Goal: Information Seeking & Learning: Learn about a topic

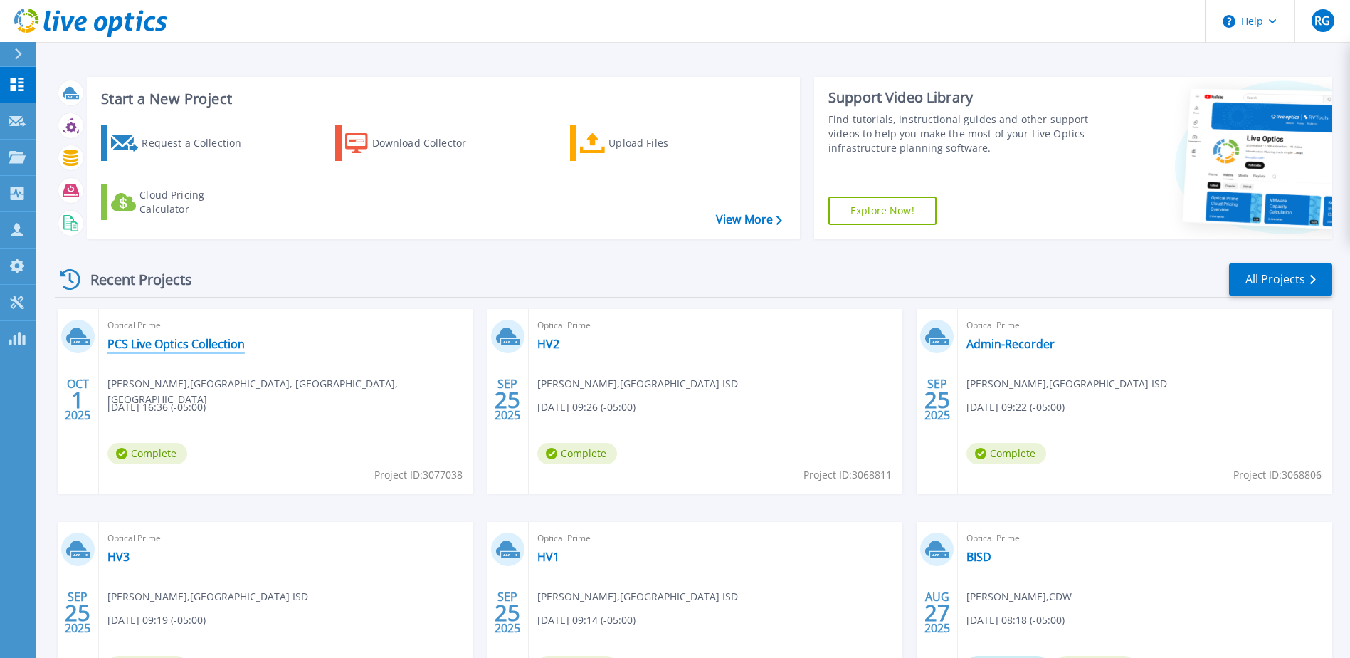
click at [193, 338] on link "PCS Live Optics Collection" at bounding box center [175, 344] width 137 height 14
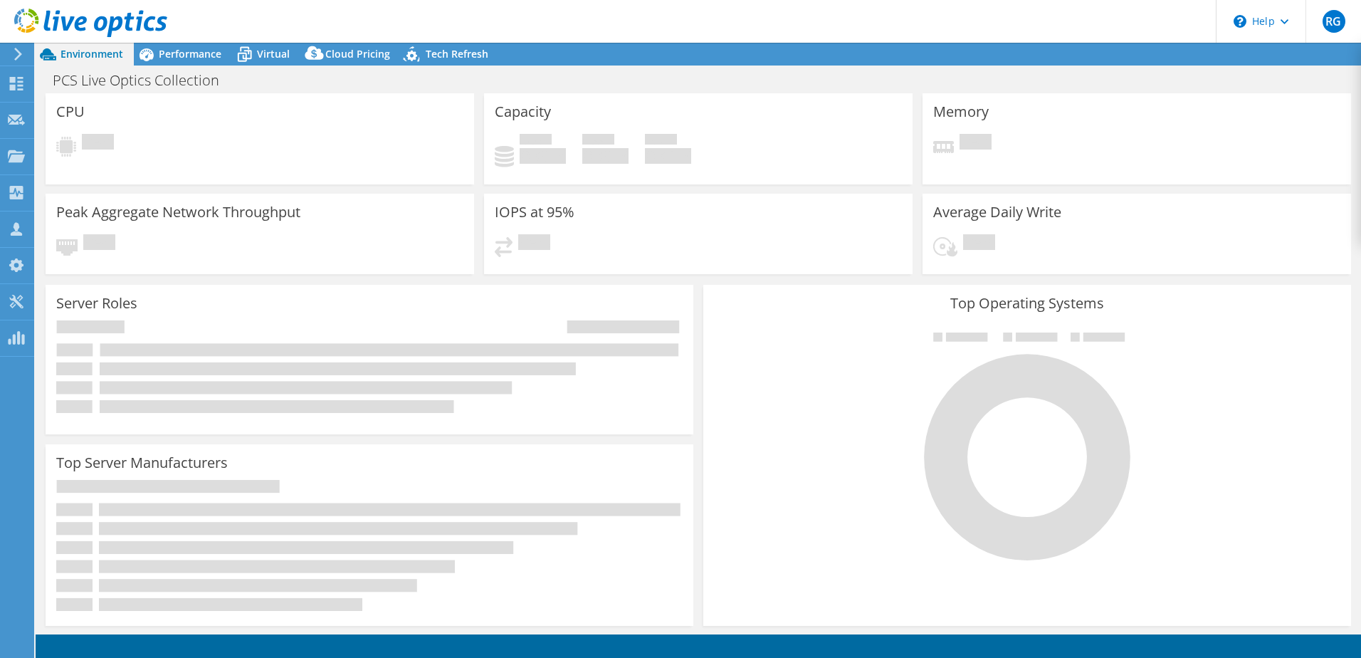
select select "USD"
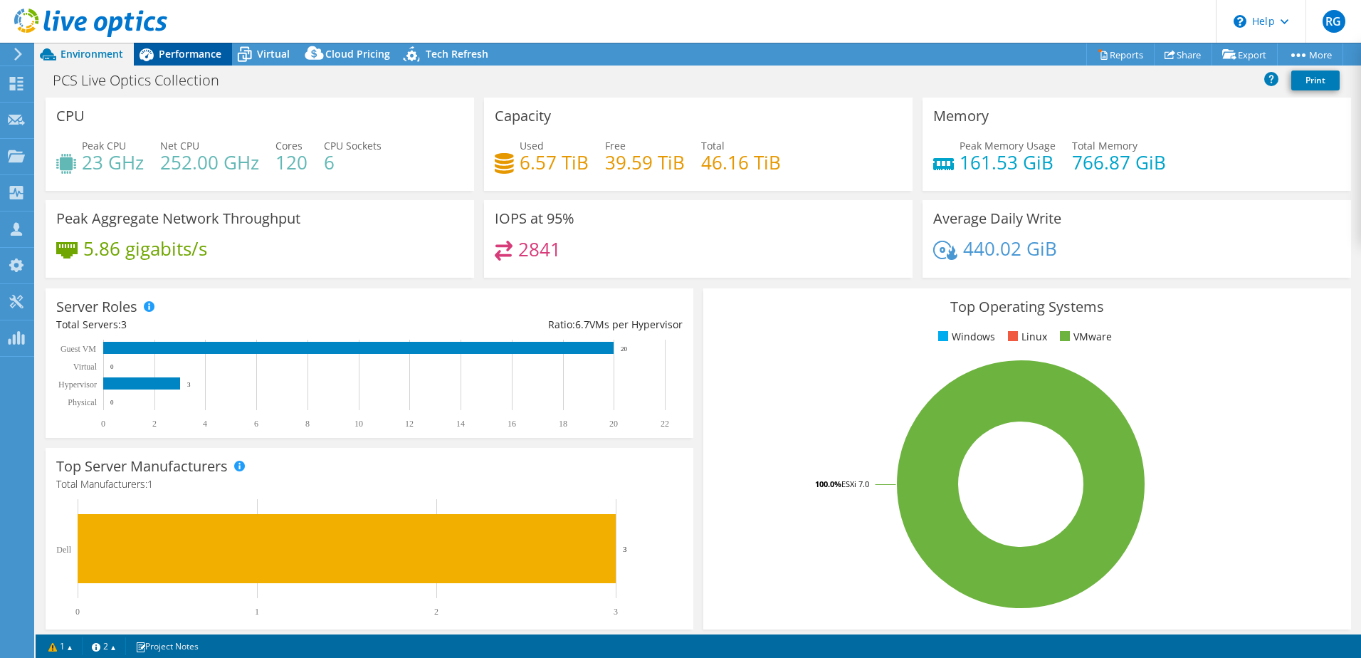
click at [201, 49] on span "Performance" at bounding box center [190, 54] width 63 height 14
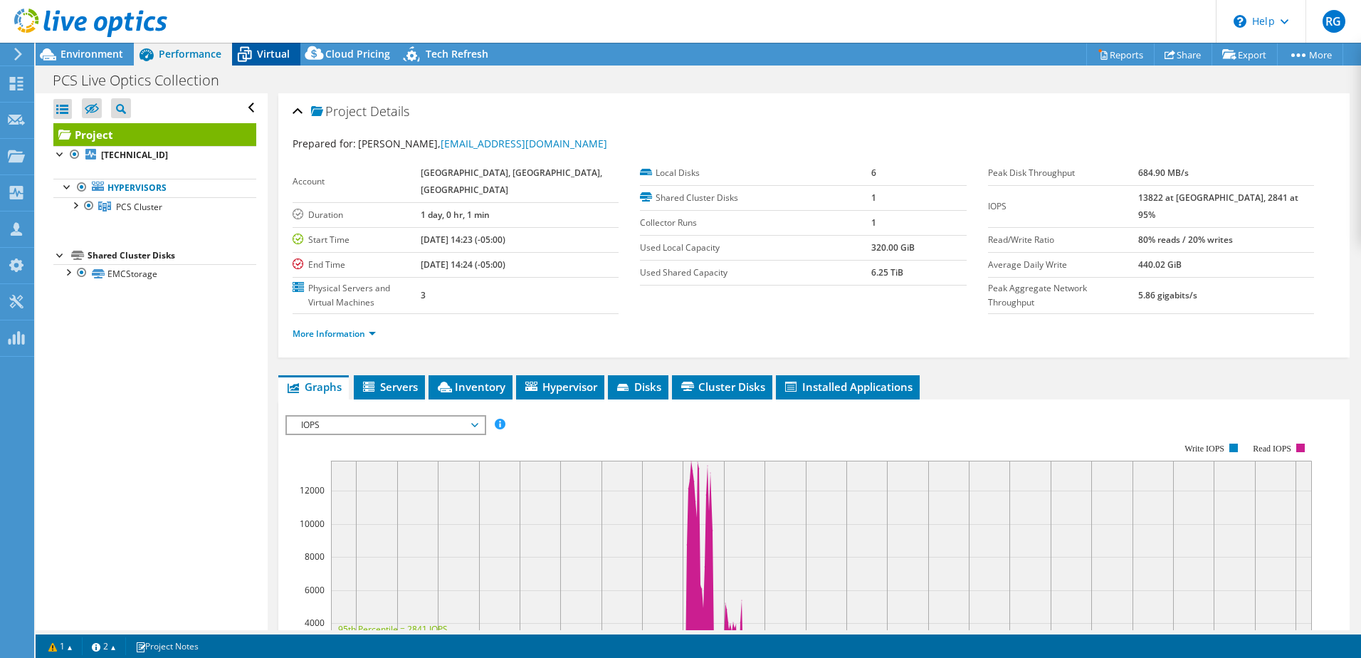
click at [268, 54] on span "Virtual" at bounding box center [273, 54] width 33 height 14
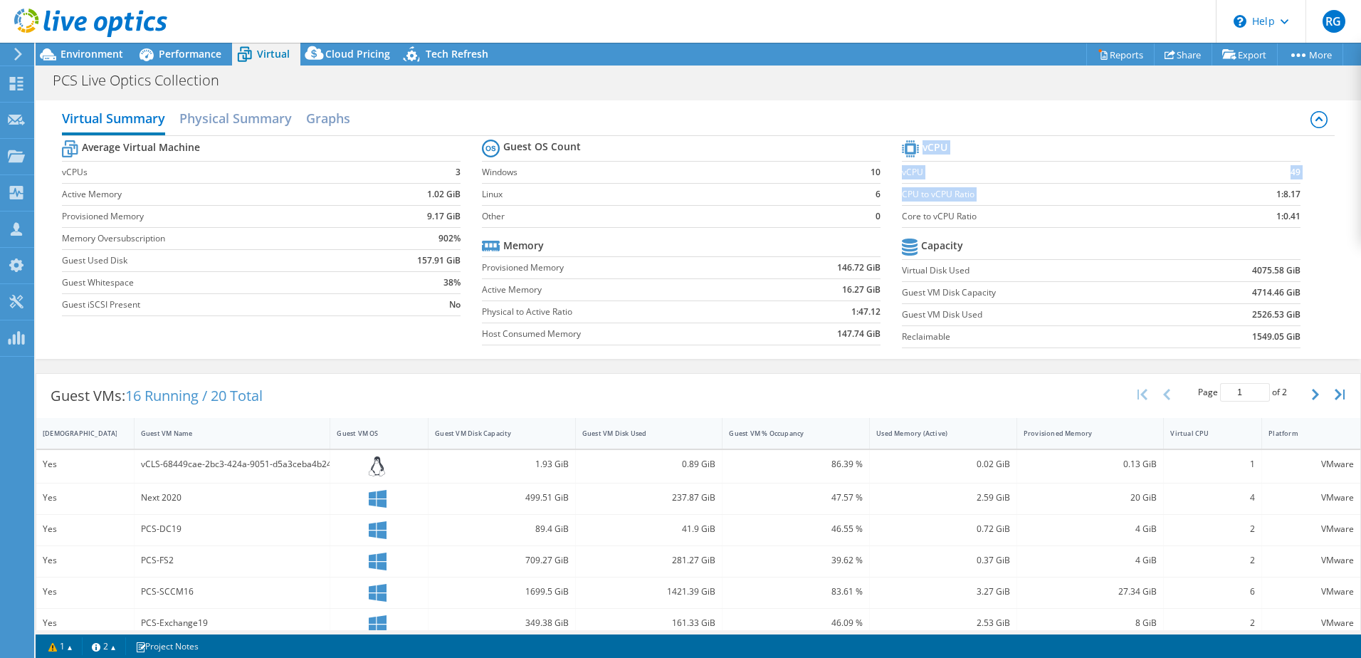
drag, startPoint x: 1296, startPoint y: 198, endPoint x: 1206, endPoint y: 201, distance: 89.8
click at [1206, 201] on section "vCPU vCPU 49 CPU to vCPU Ratio 1:8.17 Core to vCPU Ratio 1:0.41 Capacity Virtua…" at bounding box center [1112, 246] width 420 height 219
click at [1212, 199] on td "1:8.17" at bounding box center [1254, 194] width 91 height 22
drag, startPoint x: 895, startPoint y: 194, endPoint x: 1297, endPoint y: 189, distance: 401.5
click at [1297, 189] on section "vCPU vCPU 49 CPU to vCPU Ratio 1:8.17 Core to vCPU Ratio 1:0.41 Capacity Virtua…" at bounding box center [1112, 246] width 420 height 219
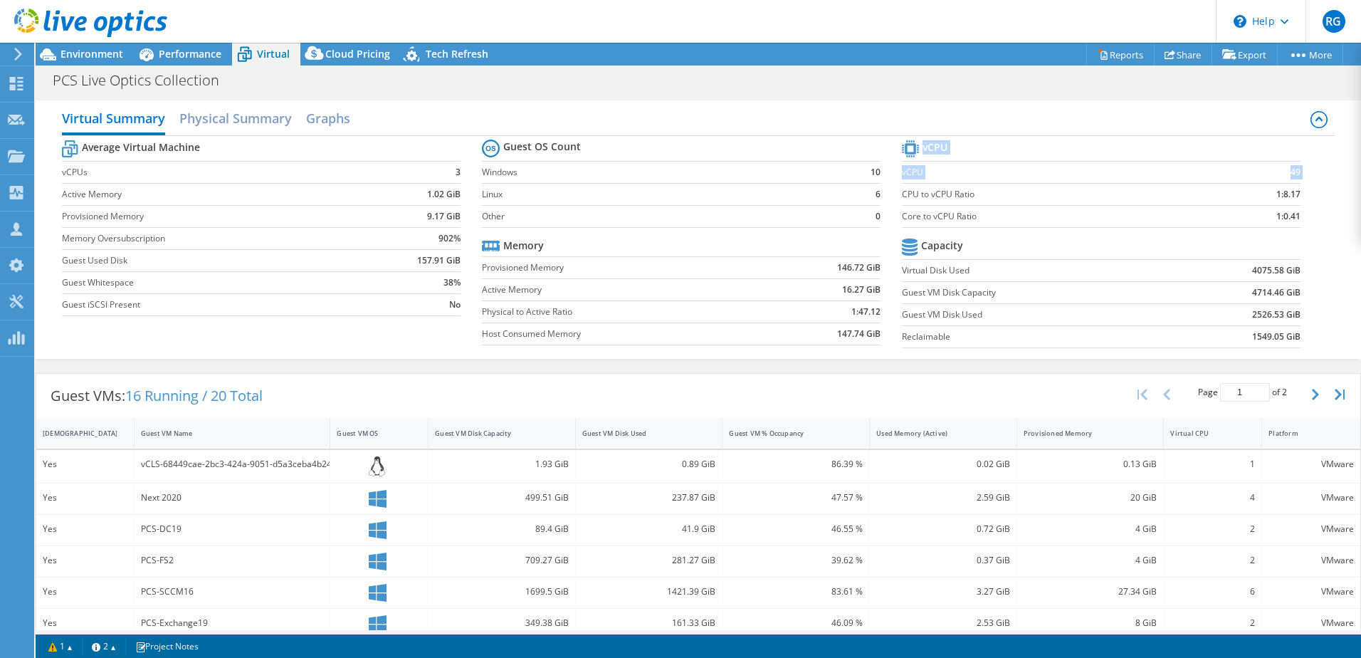
drag, startPoint x: 1297, startPoint y: 189, endPoint x: 1313, endPoint y: 201, distance: 19.4
click at [1313, 201] on div "Average Virtual Machine vCPUs 3 Active Memory 1.02 GiB Provisioned Memory 9.17 …" at bounding box center [698, 245] width 1273 height 219
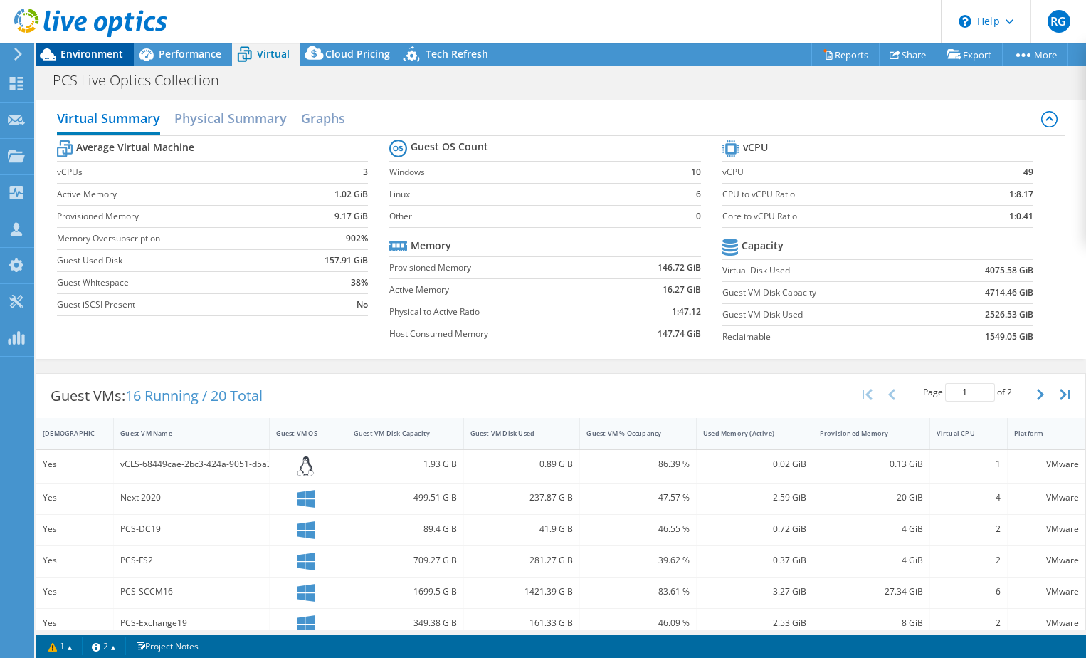
click at [107, 56] on span "Environment" at bounding box center [92, 54] width 63 height 14
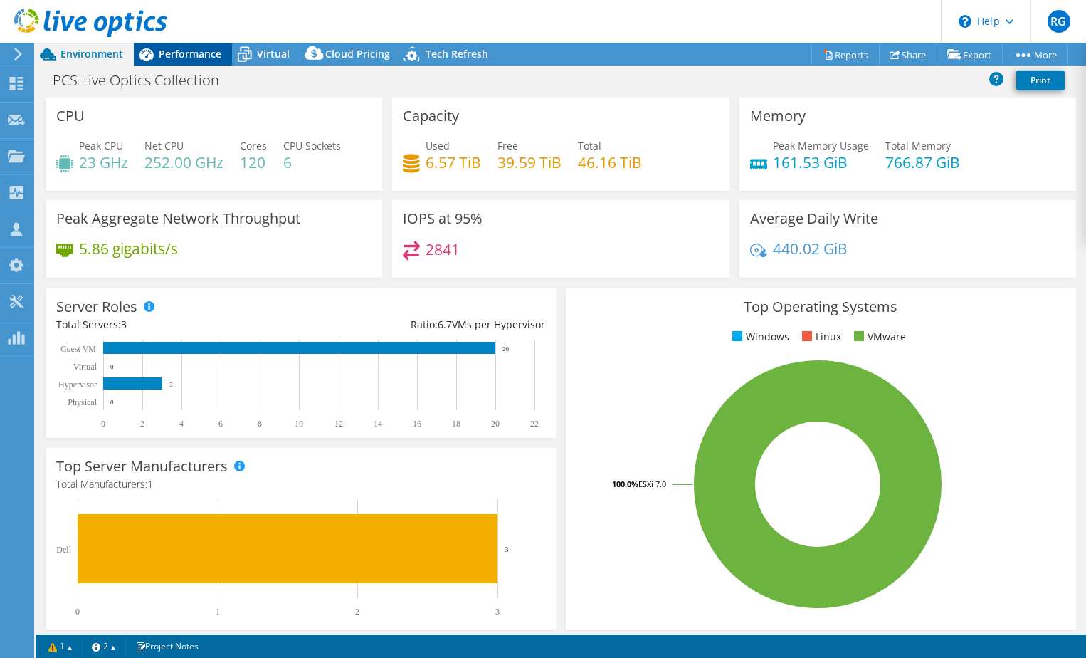
click at [188, 59] on span "Performance" at bounding box center [190, 54] width 63 height 14
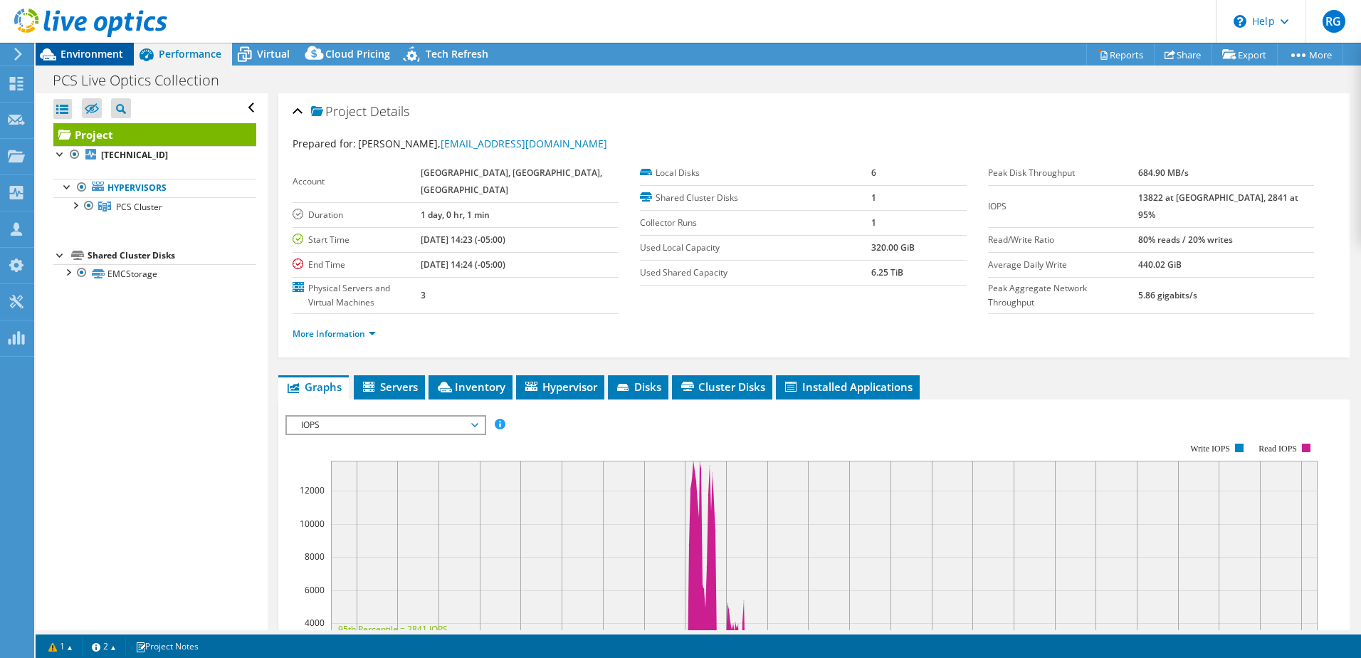
click at [84, 54] on span "Environment" at bounding box center [92, 54] width 63 height 14
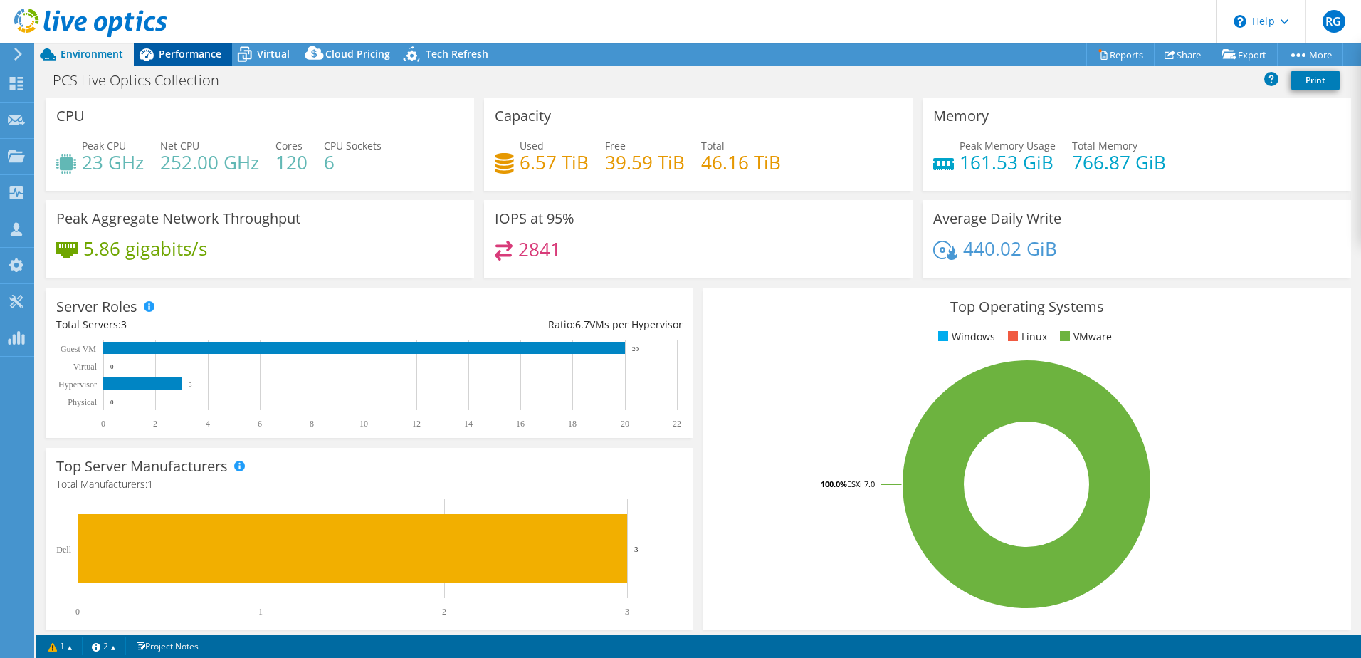
click at [168, 46] on div "Performance" at bounding box center [183, 54] width 98 height 23
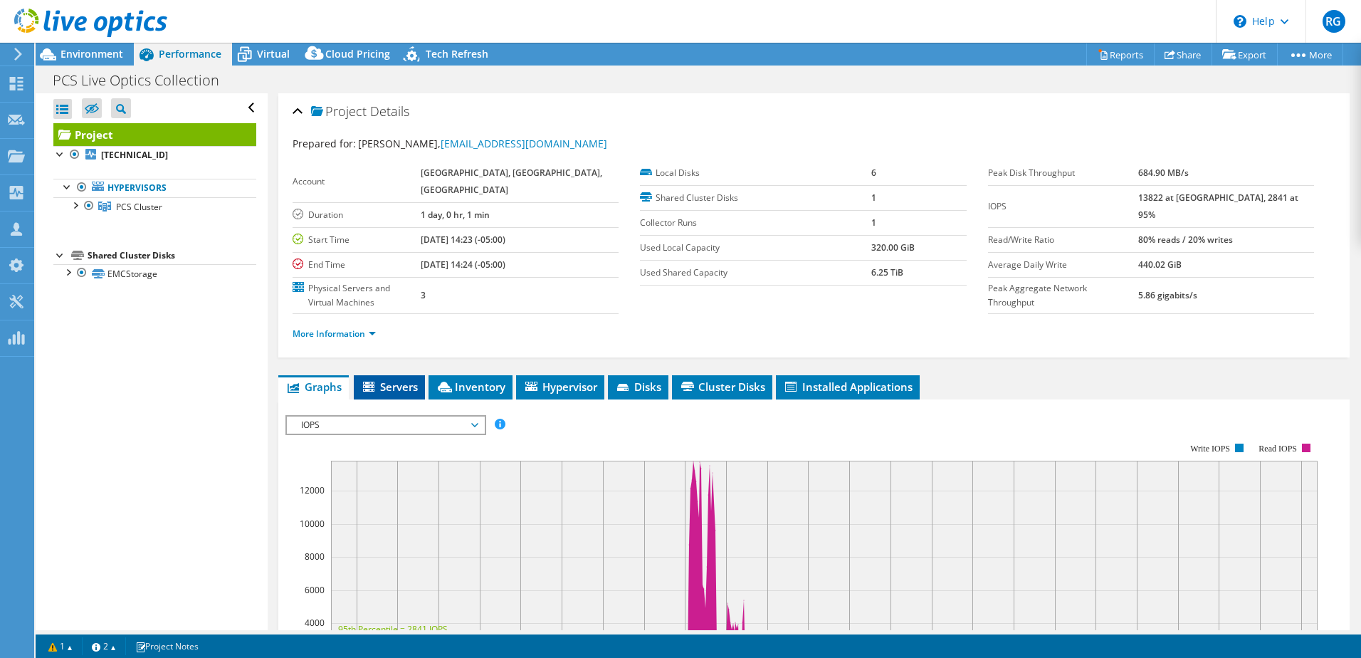
click at [397, 379] on span "Servers" at bounding box center [389, 386] width 57 height 14
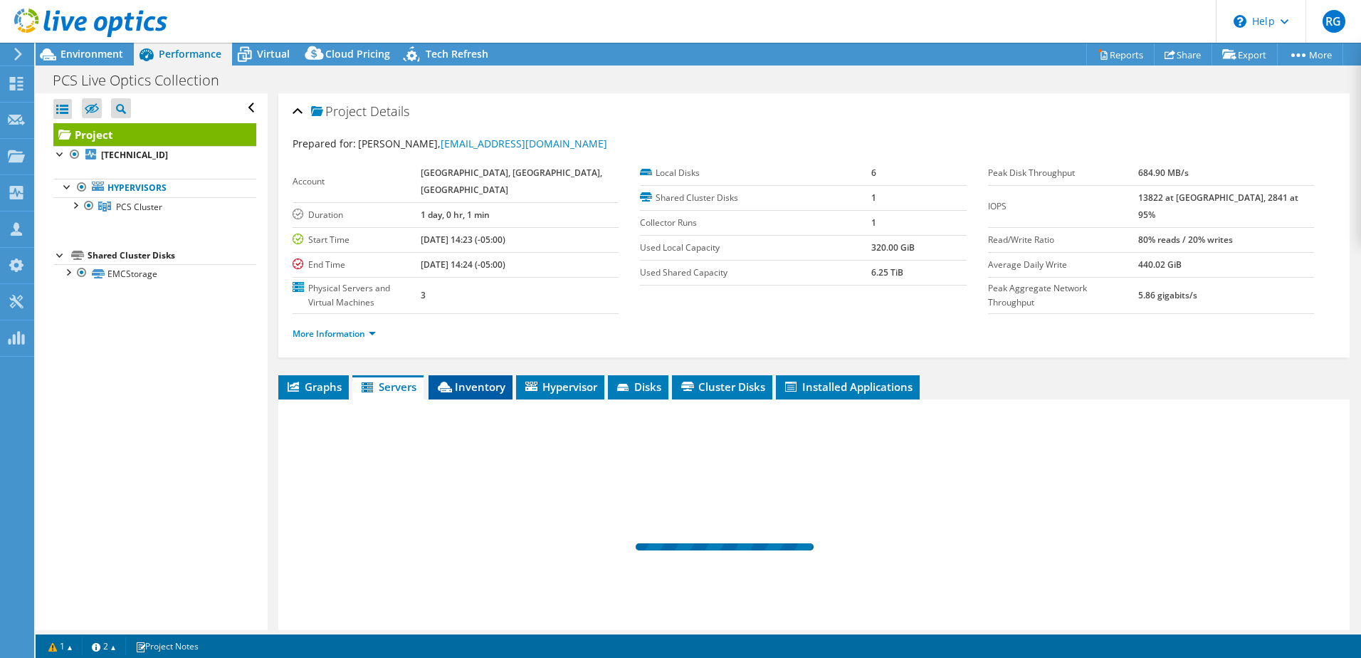
click at [486, 379] on span "Inventory" at bounding box center [471, 386] width 70 height 14
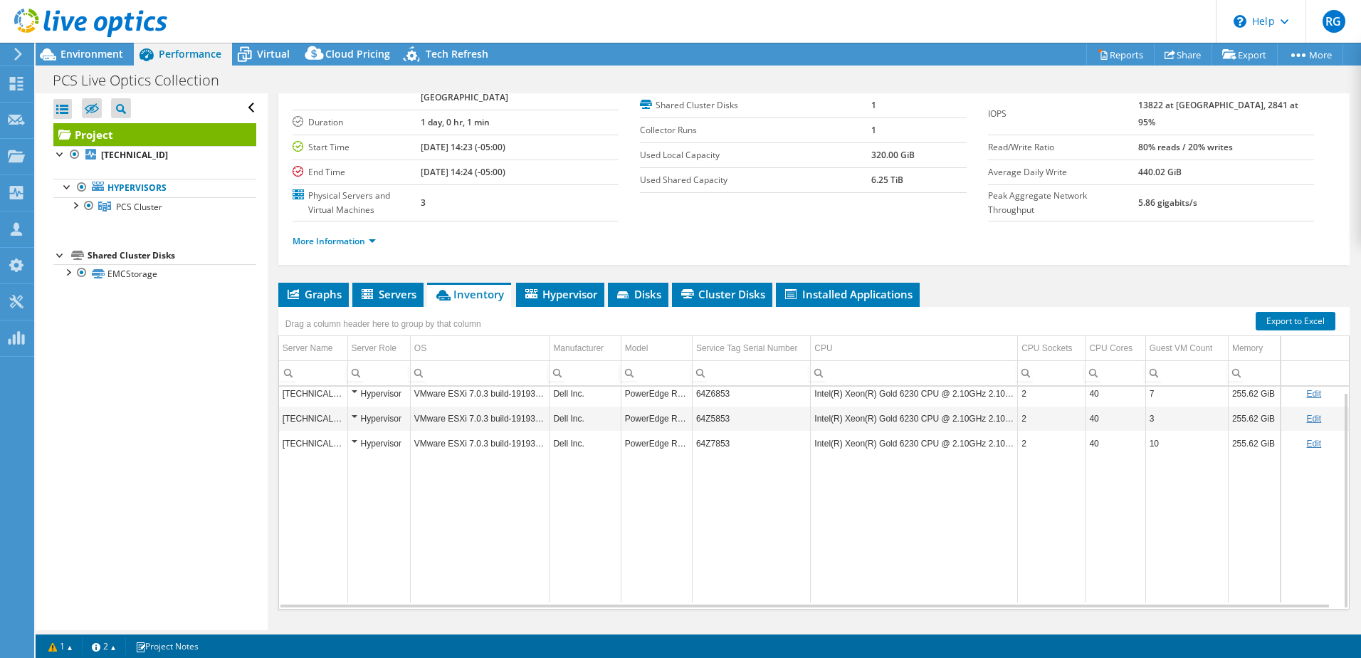
scroll to position [98, 0]
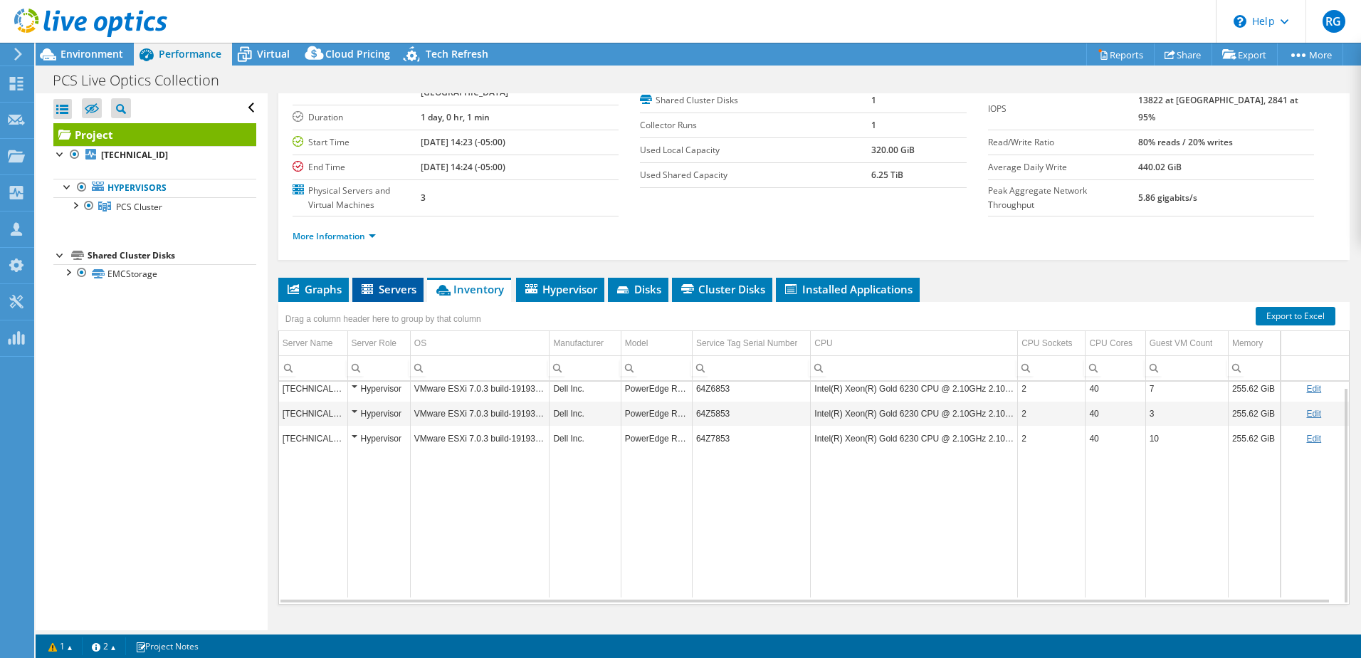
click at [390, 282] on span "Servers" at bounding box center [387, 289] width 57 height 14
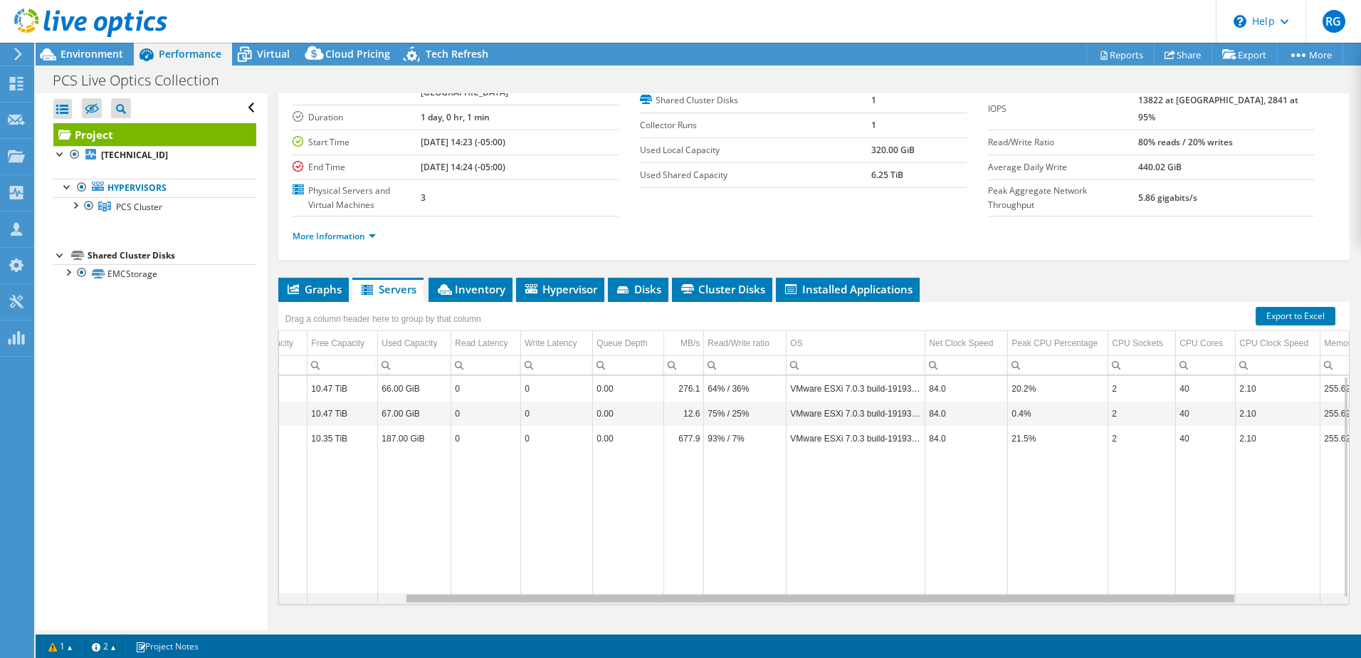
scroll to position [0, 0]
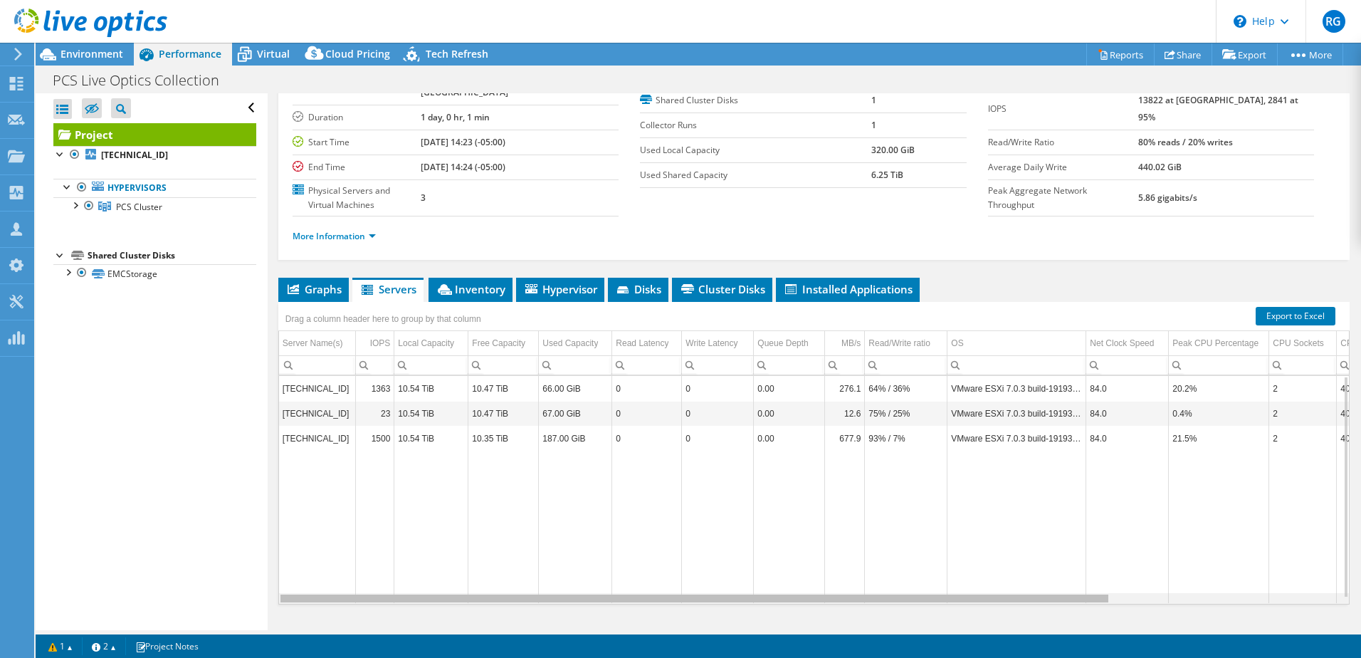
drag, startPoint x: 1066, startPoint y: 568, endPoint x: 673, endPoint y: 563, distance: 392.3
click at [673, 565] on body "RG Partner Team Member RENDELL GREEN rendell.green@cdw.com CDW My Profile Log O…" at bounding box center [680, 329] width 1361 height 658
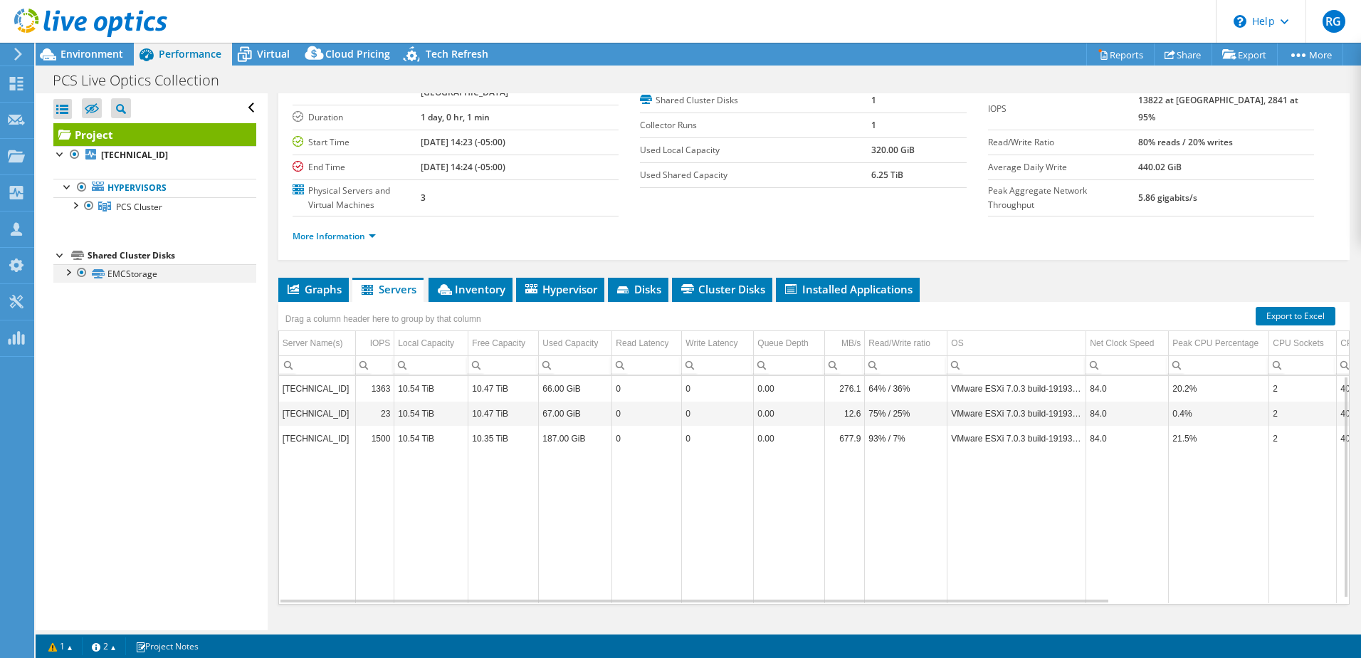
click at [66, 268] on div at bounding box center [68, 271] width 14 height 14
click at [62, 274] on div at bounding box center [68, 271] width 14 height 14
click at [117, 272] on link "EMCStorage" at bounding box center [154, 273] width 203 height 19
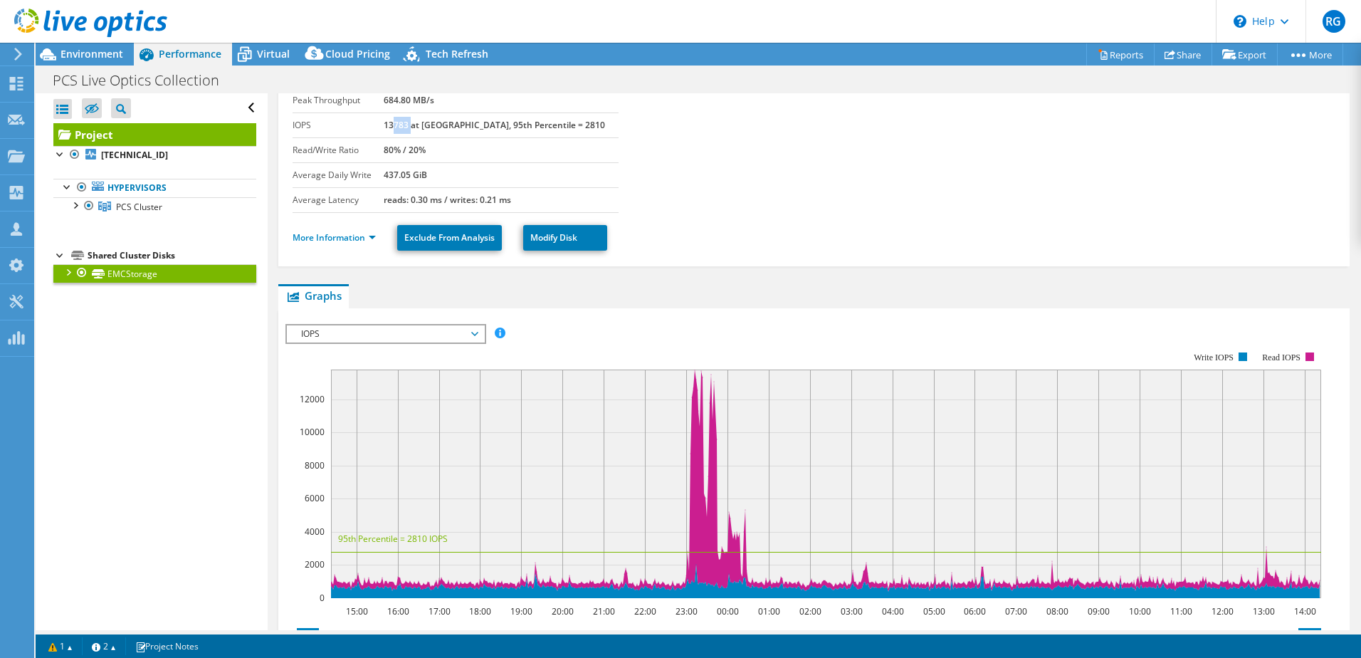
drag, startPoint x: 416, startPoint y: 122, endPoint x: 434, endPoint y: 132, distance: 20.7
click at [434, 132] on td "13783 at Peak, 95th Percentile = 2810" at bounding box center [501, 124] width 235 height 25
click at [743, 137] on section "Total Capacity 14.55 TiB Used Capacity 6.25 TiB Peak Throughput 684.80 MB/s IOP…" at bounding box center [814, 125] width 1043 height 174
drag, startPoint x: 407, startPoint y: 133, endPoint x: 565, endPoint y: 132, distance: 158.0
click at [565, 132] on td "13783 at Peak, 95th Percentile = 2810" at bounding box center [501, 124] width 235 height 25
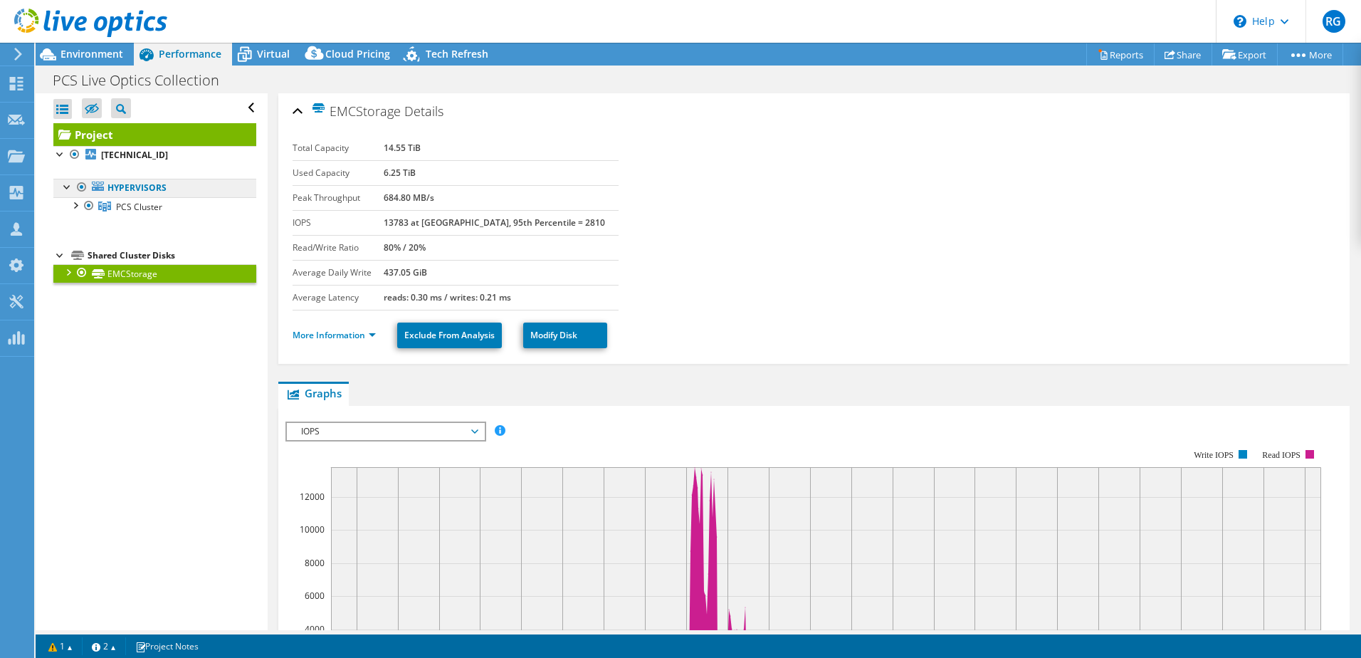
click at [130, 182] on link "Hypervisors" at bounding box center [154, 188] width 203 height 19
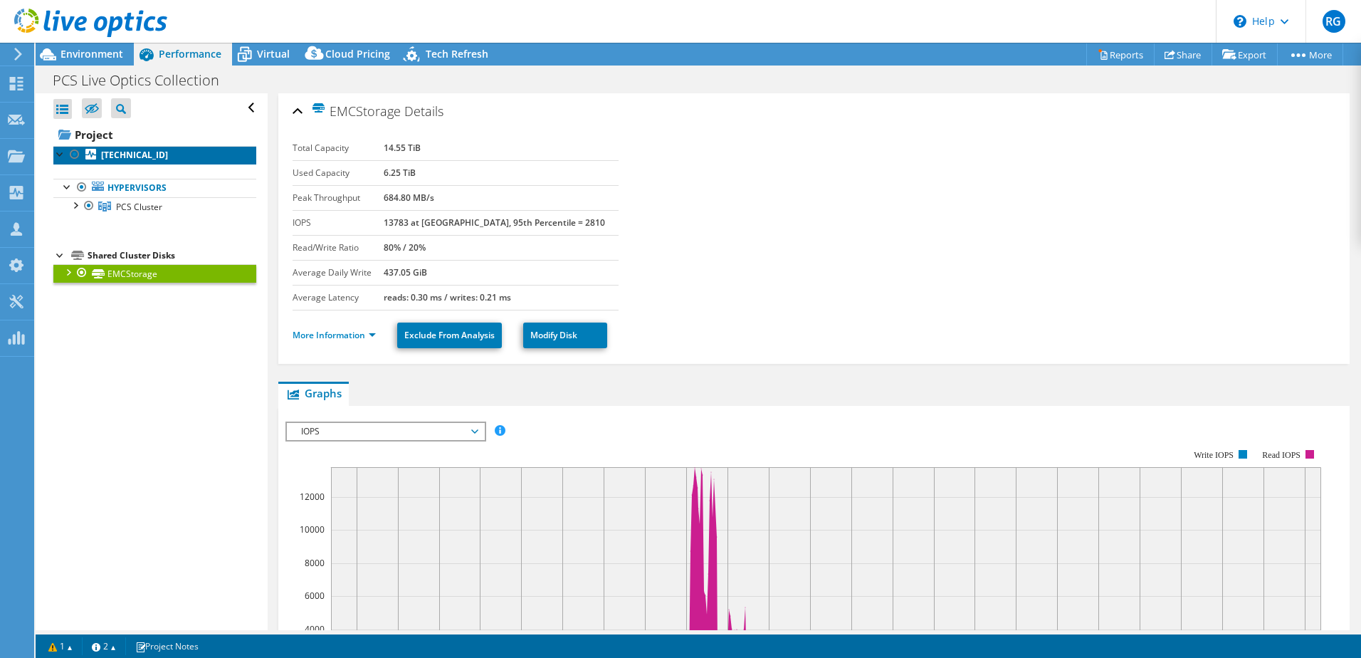
click at [120, 147] on link "10.1.100.202" at bounding box center [154, 155] width 203 height 19
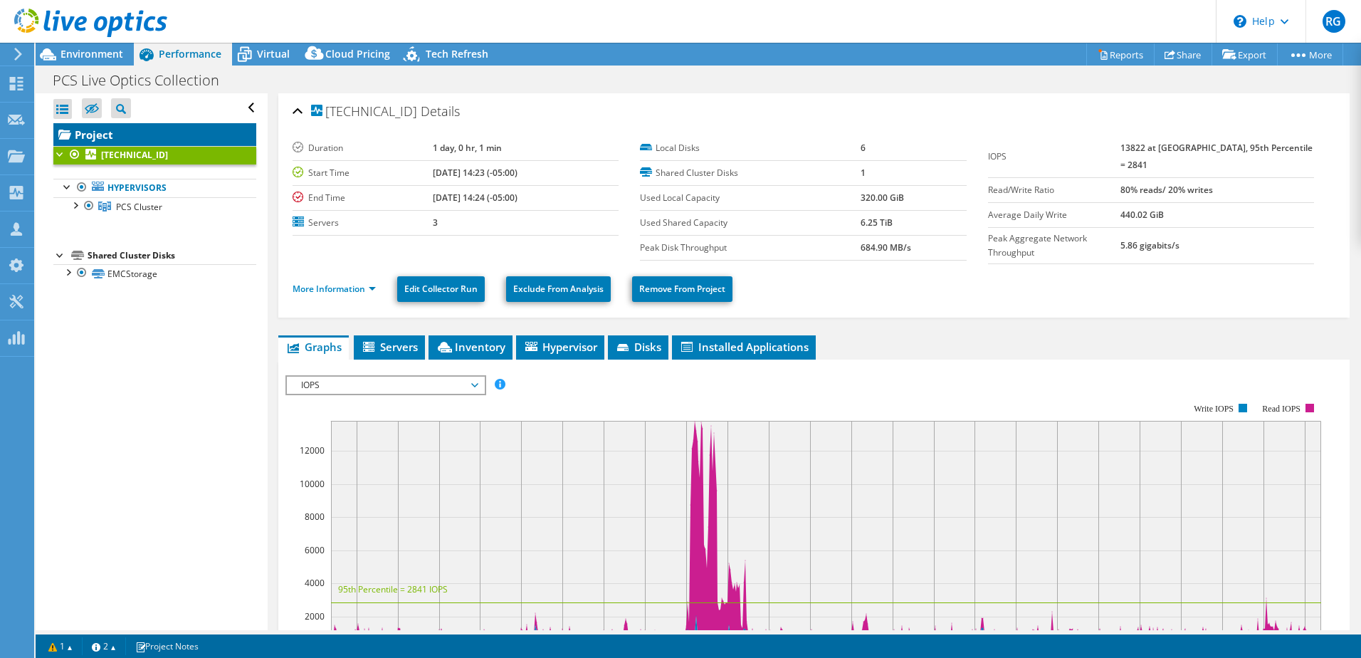
click at [105, 135] on link "Project" at bounding box center [154, 134] width 203 height 23
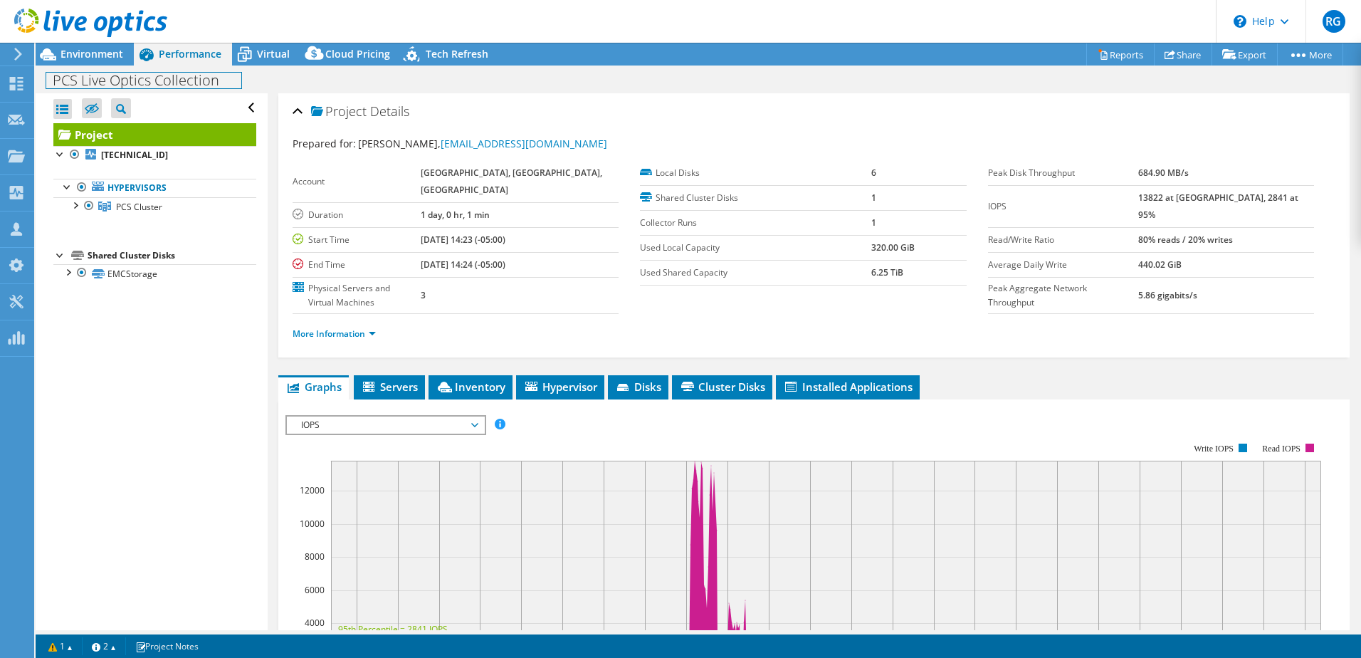
click at [94, 84] on h1 "PCS Live Optics Collection" at bounding box center [143, 81] width 195 height 16
click at [79, 57] on span "Environment" at bounding box center [92, 54] width 63 height 14
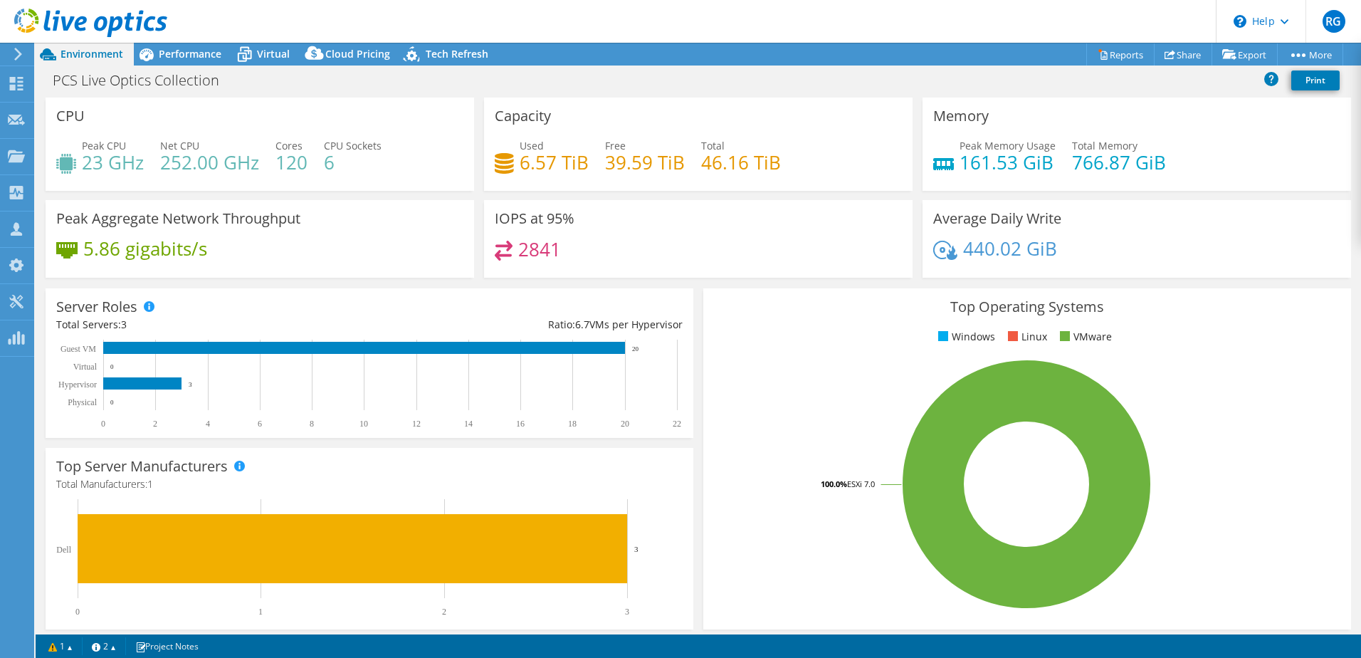
click at [503, 245] on div "IOPS at 95% 2841" at bounding box center [698, 239] width 429 height 78
click at [569, 253] on div "2841" at bounding box center [698, 256] width 407 height 31
click at [21, 55] on icon at bounding box center [18, 54] width 11 height 13
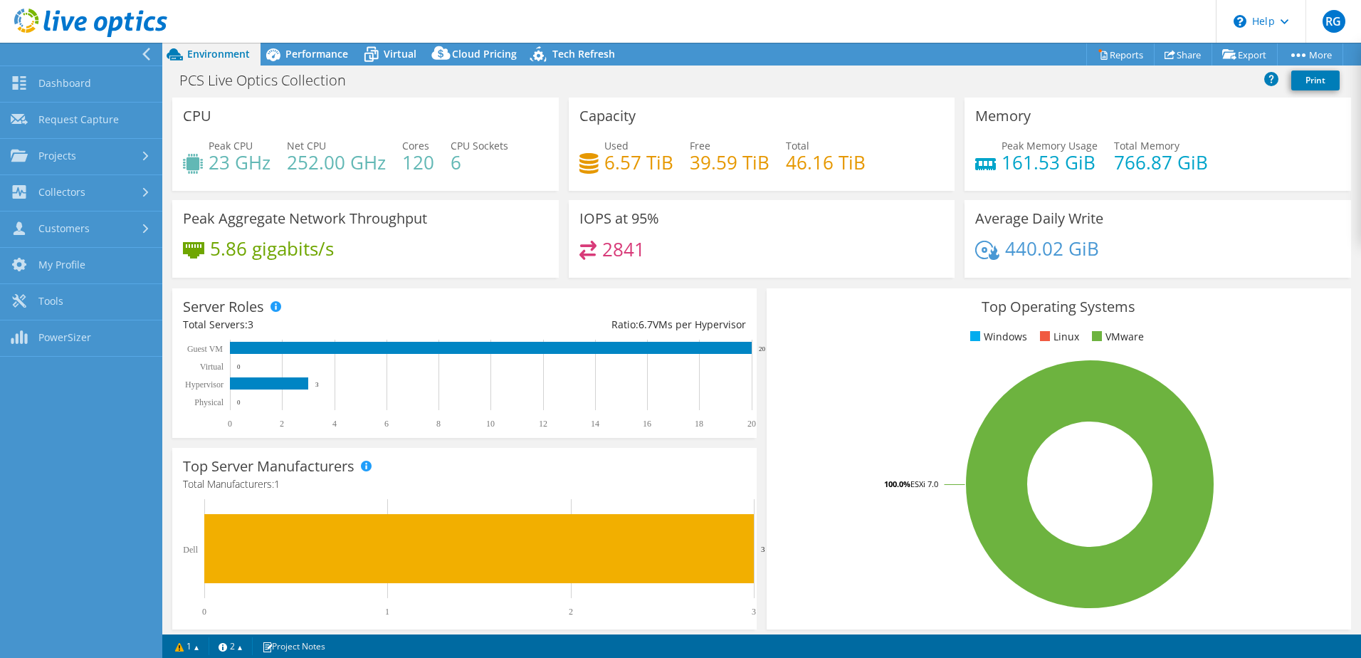
click at [328, 8] on header "RG Partner Team Member RENDELL GREEN rendell.green@cdw.com CDW My Profile Log O…" at bounding box center [680, 21] width 1361 height 43
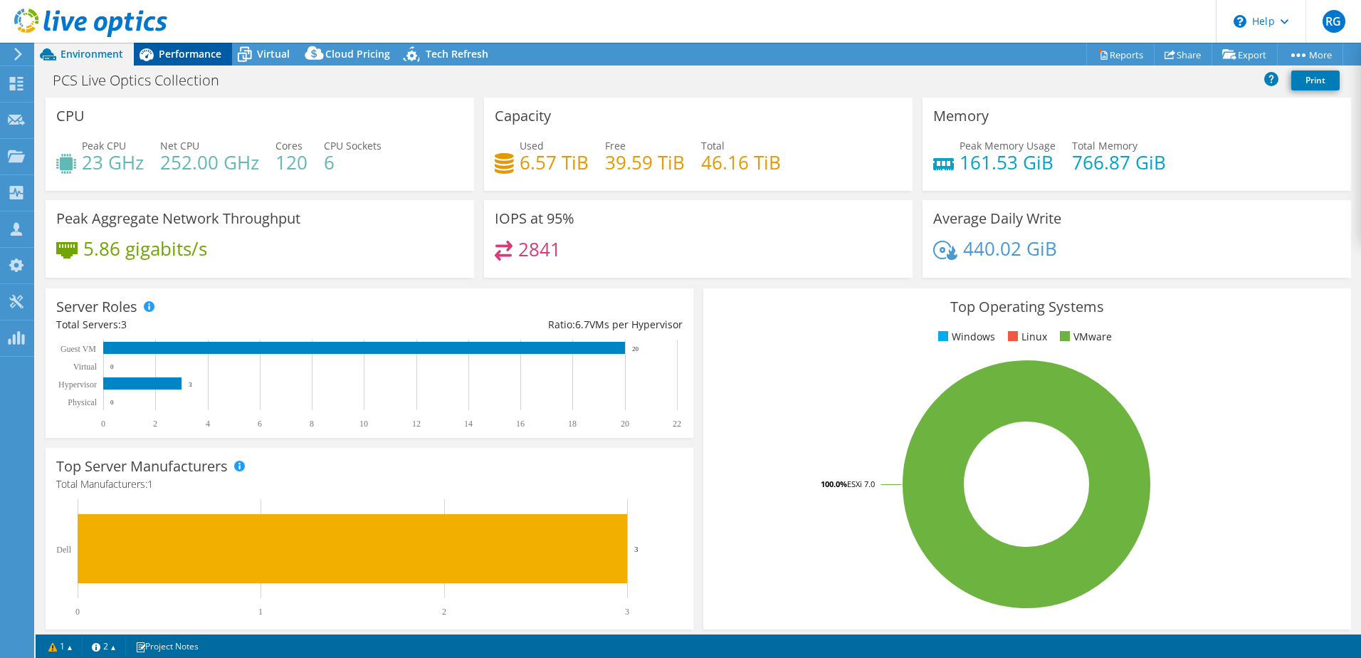
click at [194, 51] on span "Performance" at bounding box center [190, 54] width 63 height 14
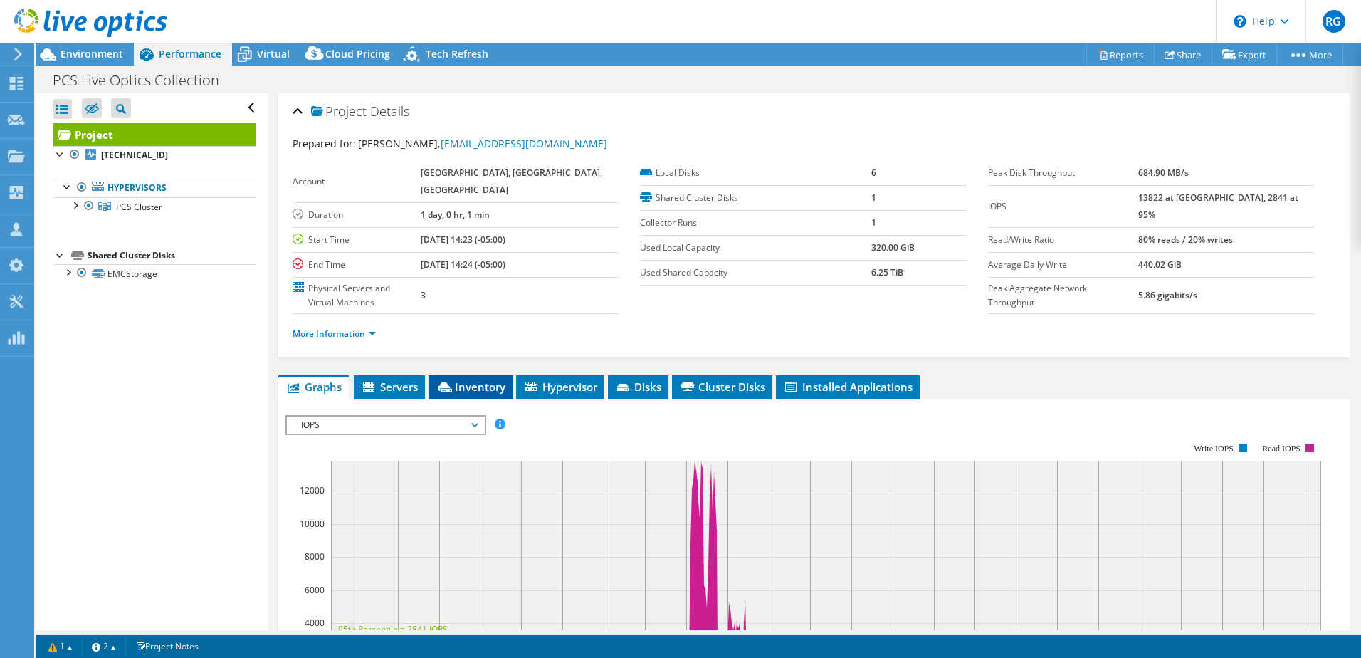
click at [483, 379] on span "Inventory" at bounding box center [471, 386] width 70 height 14
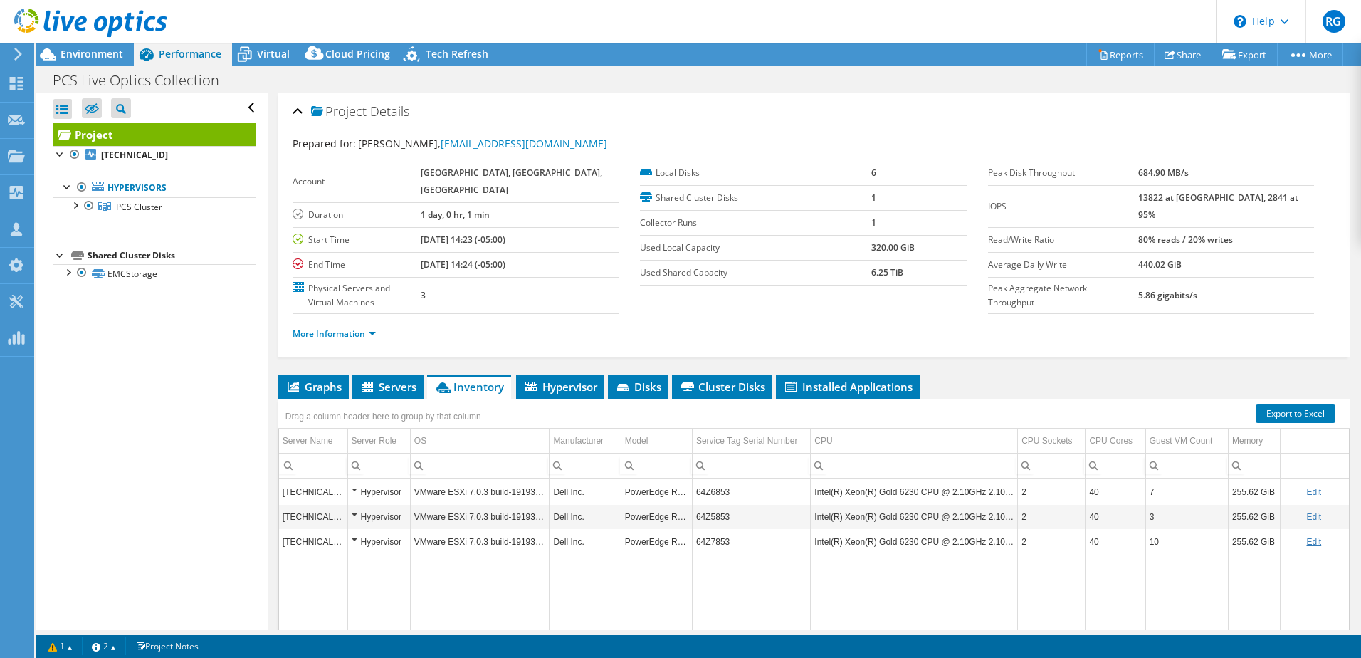
click at [451, 479] on td "VMware ESXi 7.0.3 build-19193900" at bounding box center [480, 491] width 140 height 25
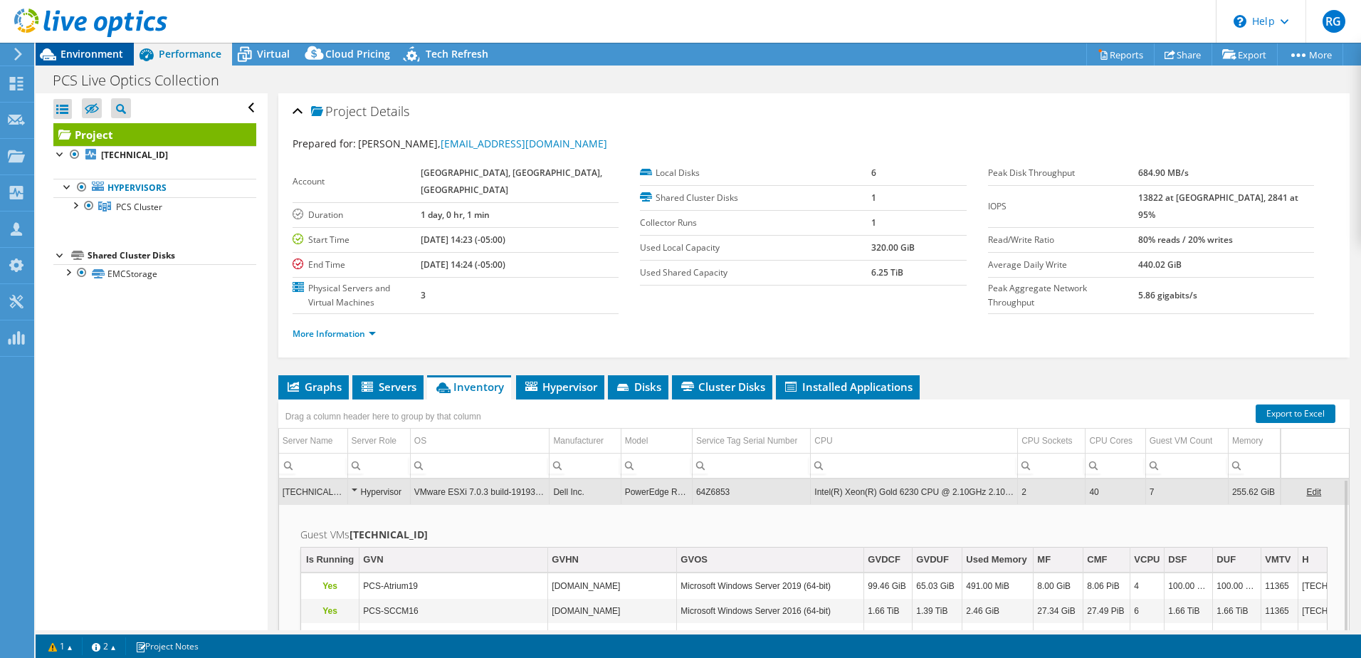
click at [78, 53] on span "Environment" at bounding box center [92, 54] width 63 height 14
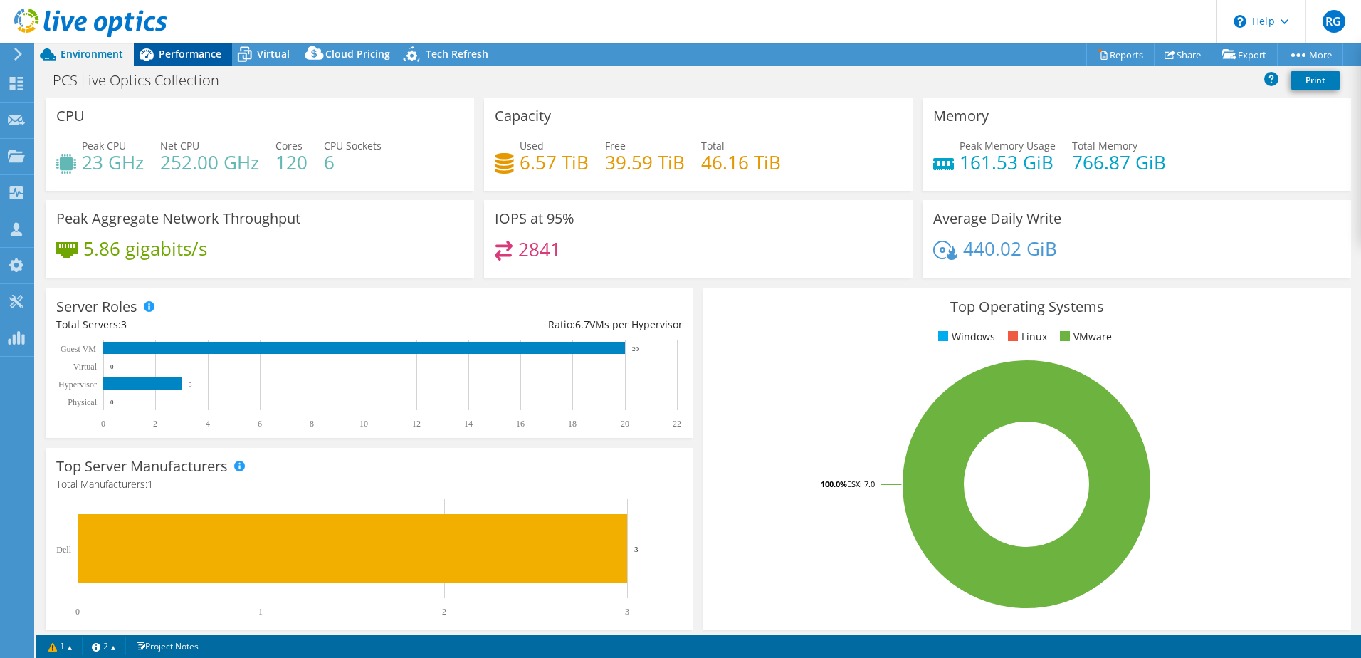
click at [187, 56] on span "Performance" at bounding box center [190, 54] width 63 height 14
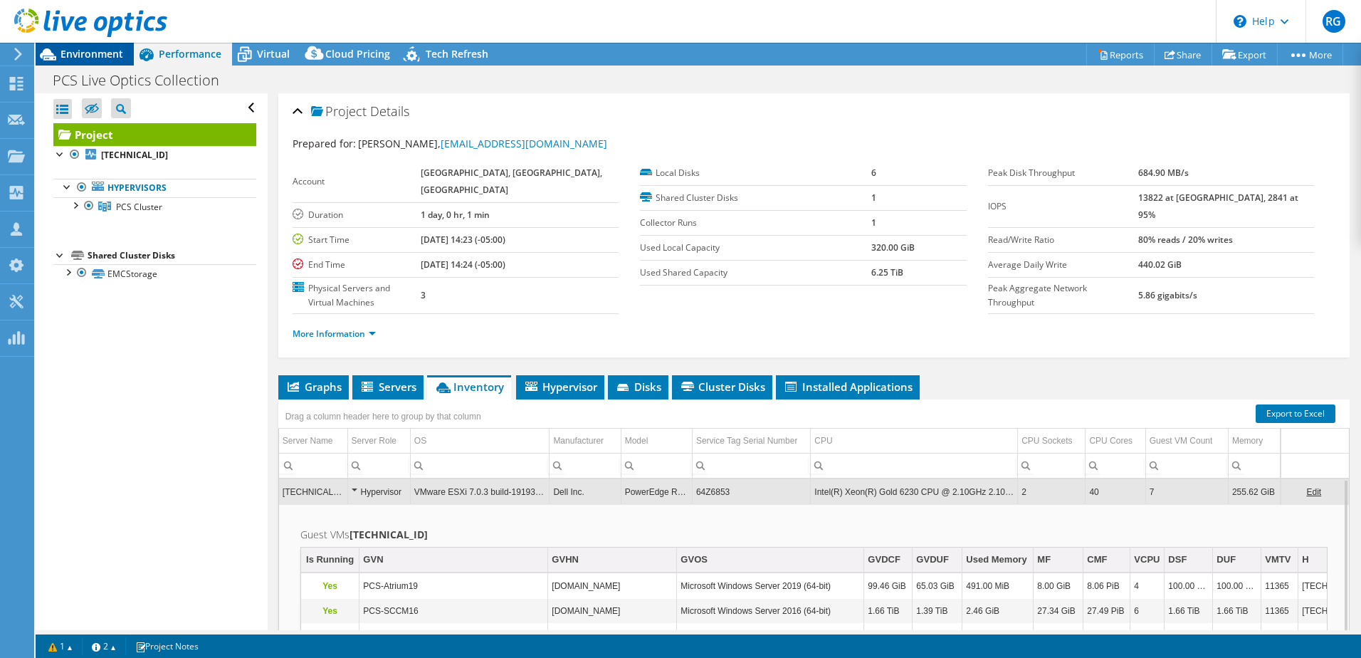
click at [83, 56] on span "Environment" at bounding box center [92, 54] width 63 height 14
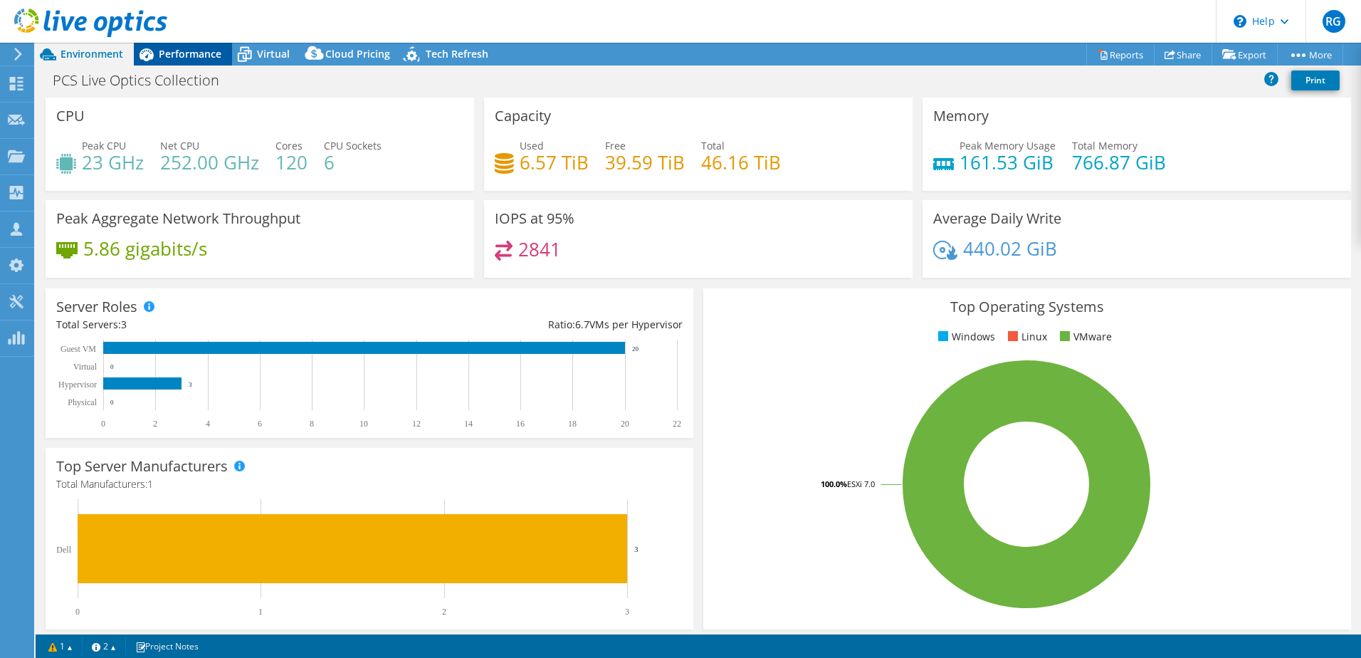
click at [187, 56] on span "Performance" at bounding box center [190, 54] width 63 height 14
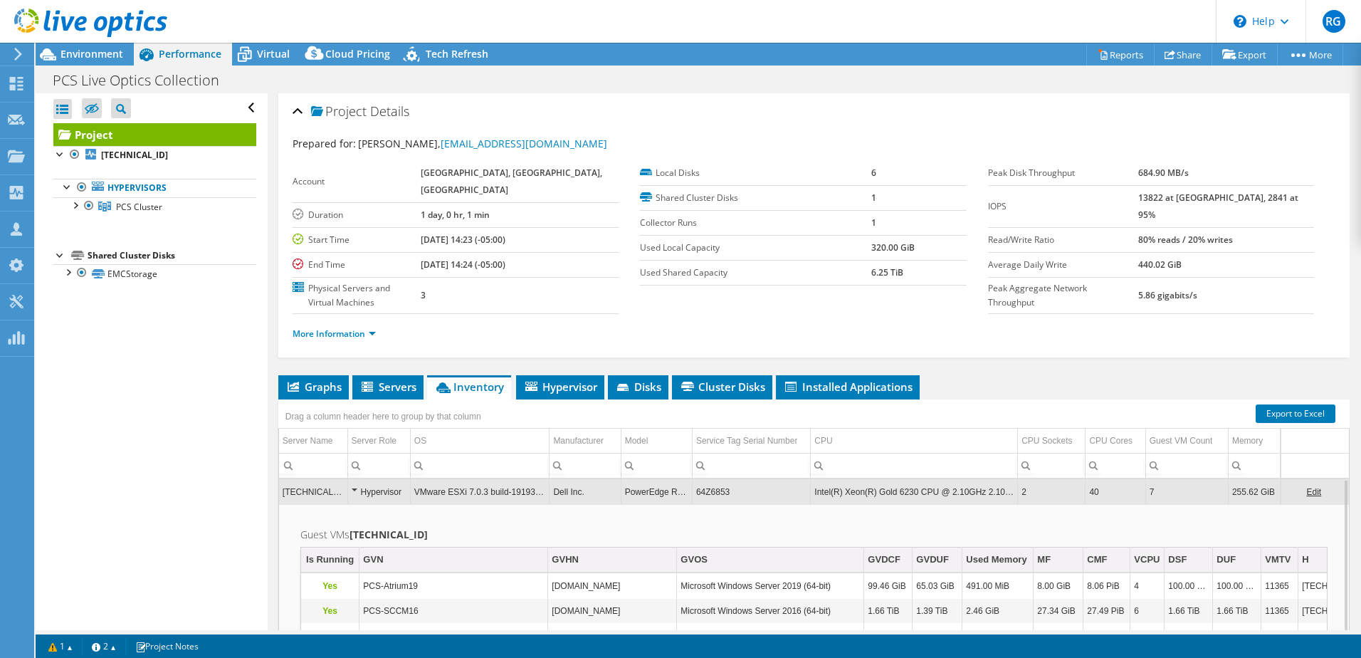
drag, startPoint x: 467, startPoint y: 222, endPoint x: 564, endPoint y: 215, distance: 97.1
click at [564, 227] on td "07/10/2025, 14:23 (-05:00)" at bounding box center [520, 239] width 198 height 25
drag, startPoint x: 564, startPoint y: 215, endPoint x: 582, endPoint y: 223, distance: 20.1
click at [582, 227] on td "07/10/2025, 14:23 (-05:00)" at bounding box center [520, 239] width 198 height 25
click at [471, 233] on b "07/10/2025, 14:23 (-05:00)" at bounding box center [463, 239] width 85 height 12
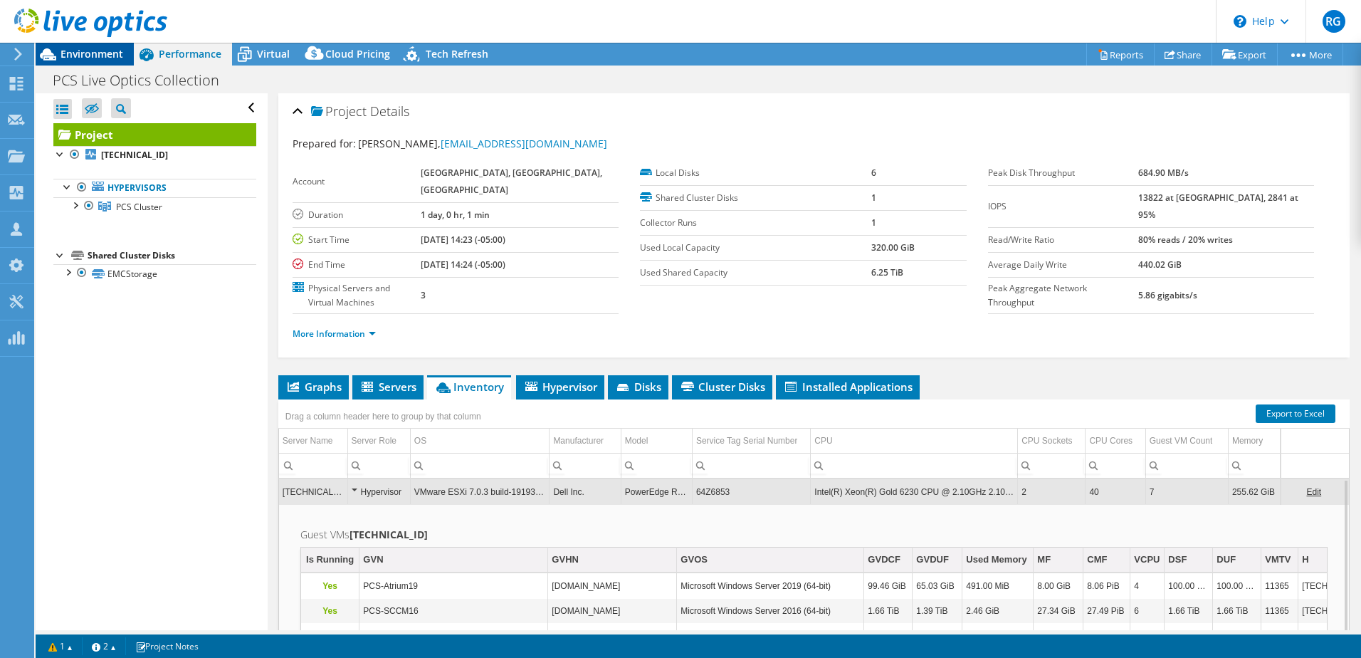
click at [86, 51] on span "Environment" at bounding box center [92, 54] width 63 height 14
